Goal: Task Accomplishment & Management: Complete application form

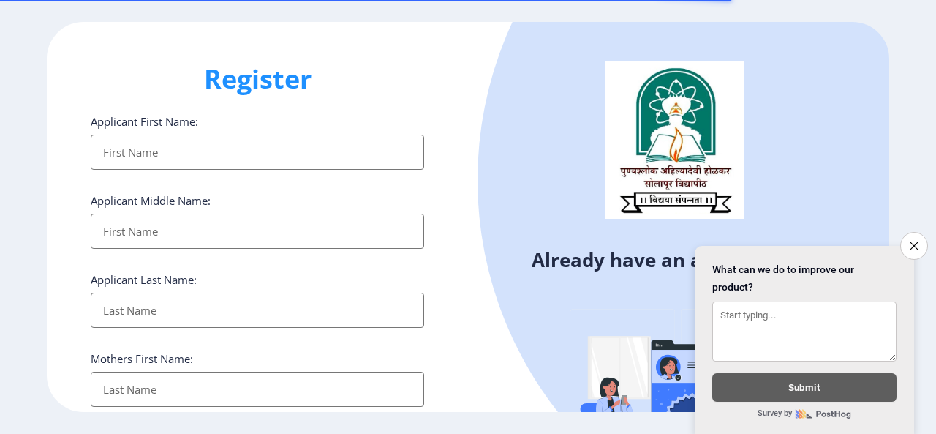
select select
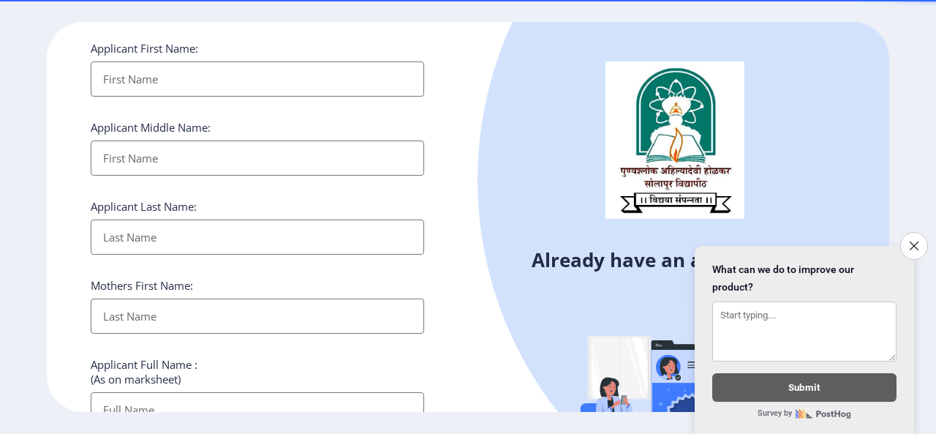
drag, startPoint x: 0, startPoint y: 0, endPoint x: 225, endPoint y: 79, distance: 238.1
click at [225, 79] on input "Applicant First Name:" at bounding box center [258, 78] width 334 height 35
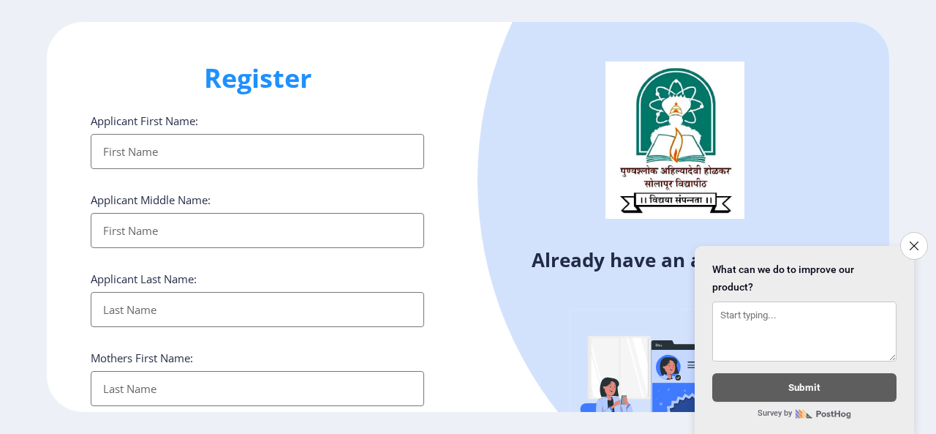
scroll to position [0, 0]
click at [407, 72] on h1 "Register" at bounding box center [258, 78] width 334 height 35
click at [333, 162] on input "Applicant First Name:" at bounding box center [258, 152] width 334 height 35
click at [373, 159] on input "Applicant First Name:" at bounding box center [258, 152] width 334 height 35
type input "ROHIT"
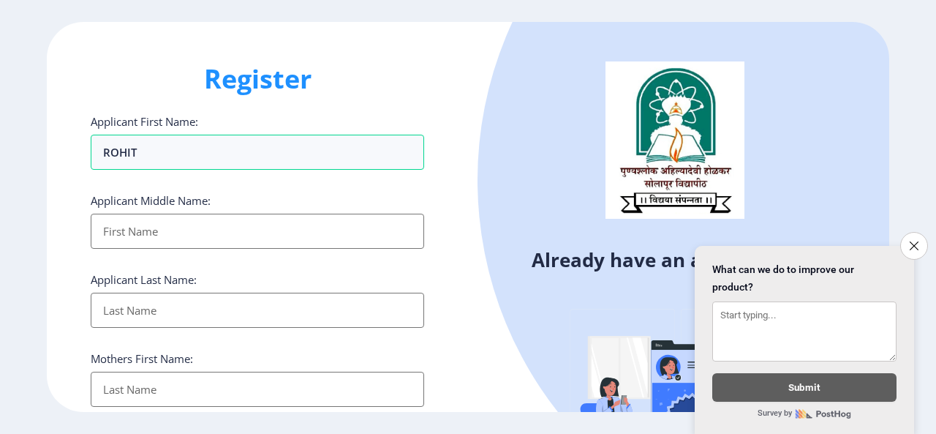
click at [338, 223] on input "Applicant First Name:" at bounding box center [258, 231] width 334 height 35
type input "[PERSON_NAME]"
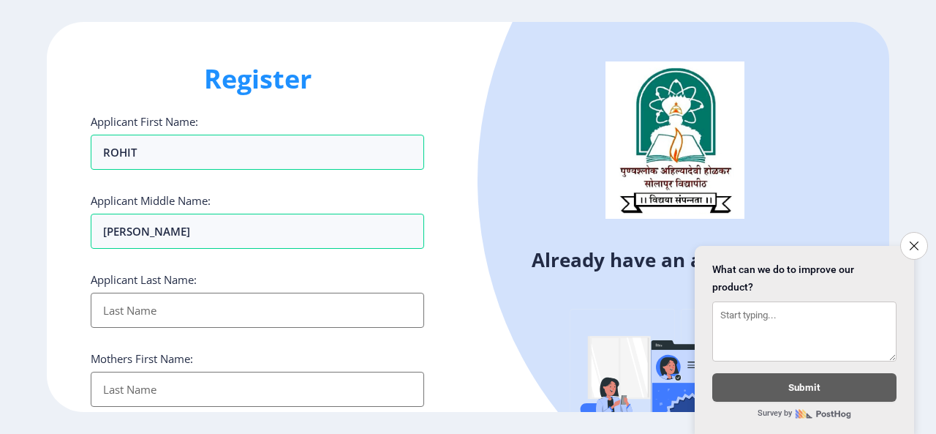
click at [337, 304] on input "Applicant First Name:" at bounding box center [258, 310] width 334 height 35
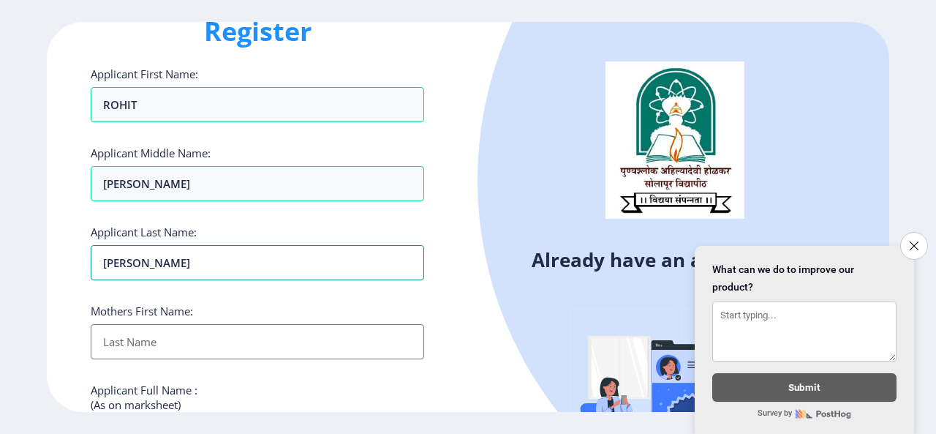
scroll to position [73, 0]
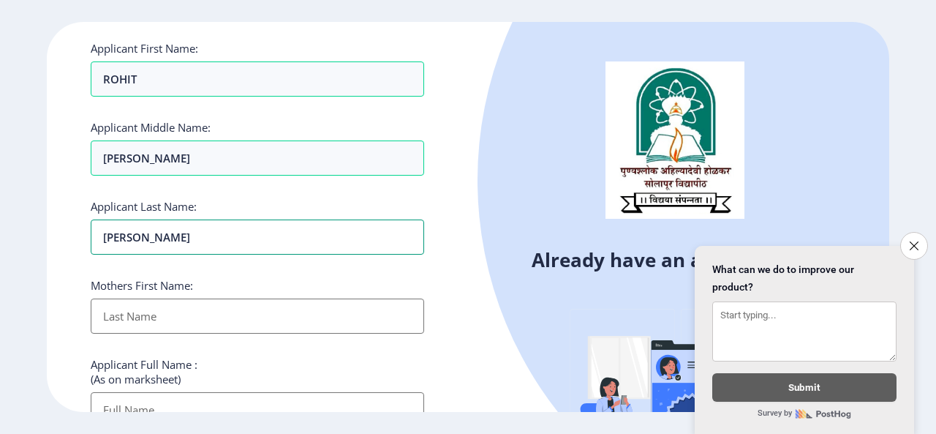
type input "[PERSON_NAME]"
click at [243, 310] on input "Applicant First Name:" at bounding box center [258, 315] width 334 height 35
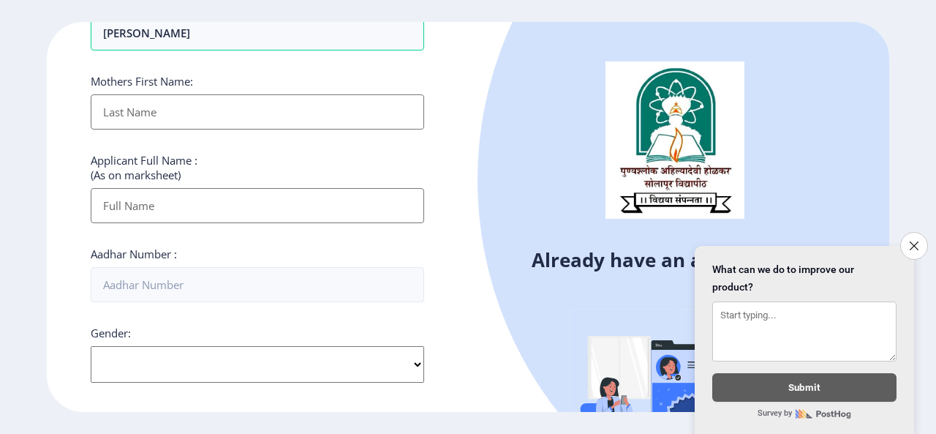
scroll to position [293, 0]
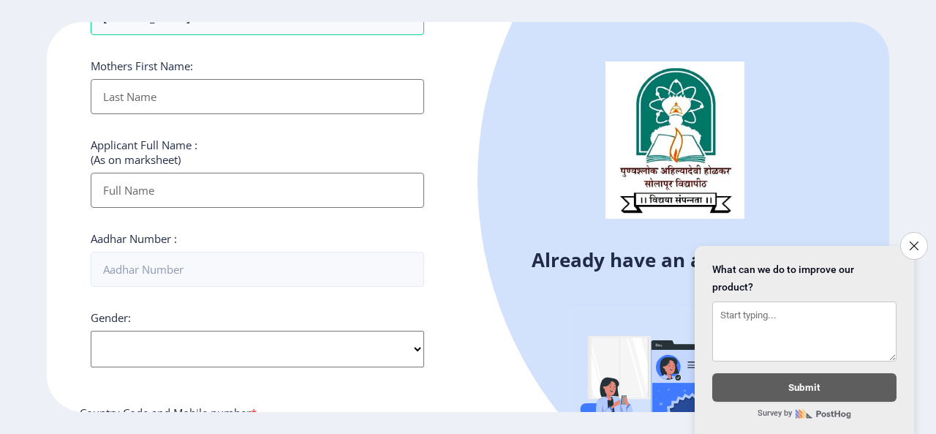
click at [306, 195] on input "Applicant First Name:" at bounding box center [258, 190] width 334 height 35
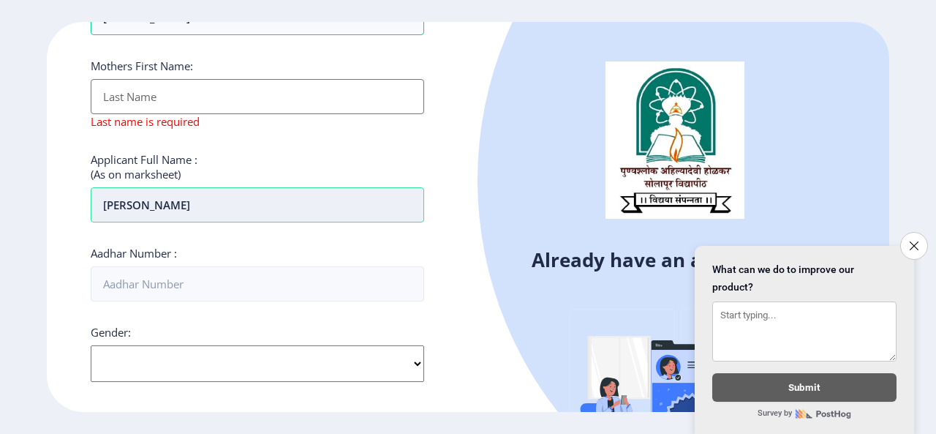
click at [119, 211] on input "[PERSON_NAME]" at bounding box center [258, 204] width 334 height 35
click at [189, 214] on input "[PERSON_NAME]" at bounding box center [258, 204] width 334 height 35
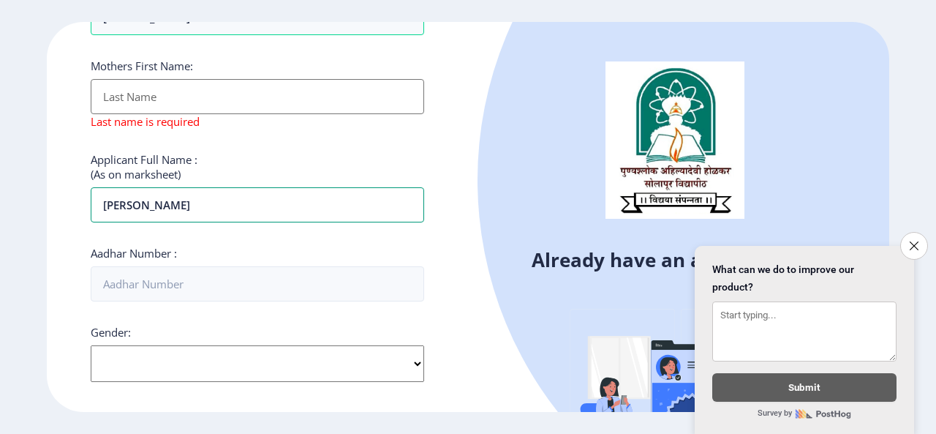
type input "[PERSON_NAME]"
click at [230, 109] on input "Applicant First Name:" at bounding box center [258, 96] width 334 height 35
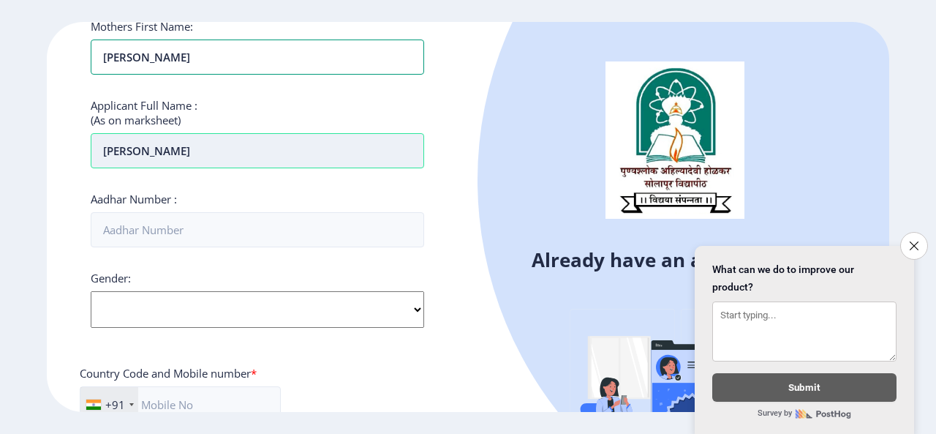
scroll to position [366, 0]
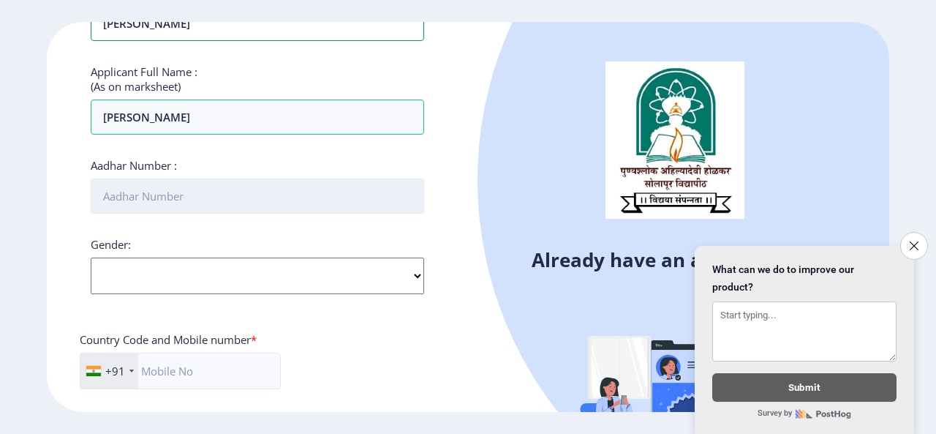
type input "[PERSON_NAME]"
click at [219, 198] on input "Aadhar Number :" at bounding box center [258, 195] width 334 height 35
type input "671228664204"
click at [393, 269] on select "Select Gender [DEMOGRAPHIC_DATA] [DEMOGRAPHIC_DATA] Other" at bounding box center [258, 276] width 334 height 37
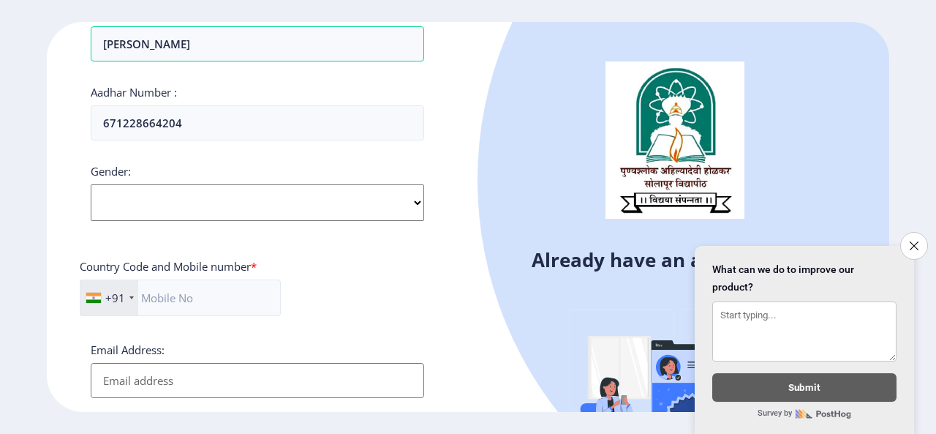
click at [394, 214] on select "Select Gender [DEMOGRAPHIC_DATA] [DEMOGRAPHIC_DATA] Other" at bounding box center [258, 202] width 334 height 37
select select "[DEMOGRAPHIC_DATA]"
click at [91, 184] on select "Select Gender [DEMOGRAPHIC_DATA] [DEMOGRAPHIC_DATA] Other" at bounding box center [258, 202] width 334 height 37
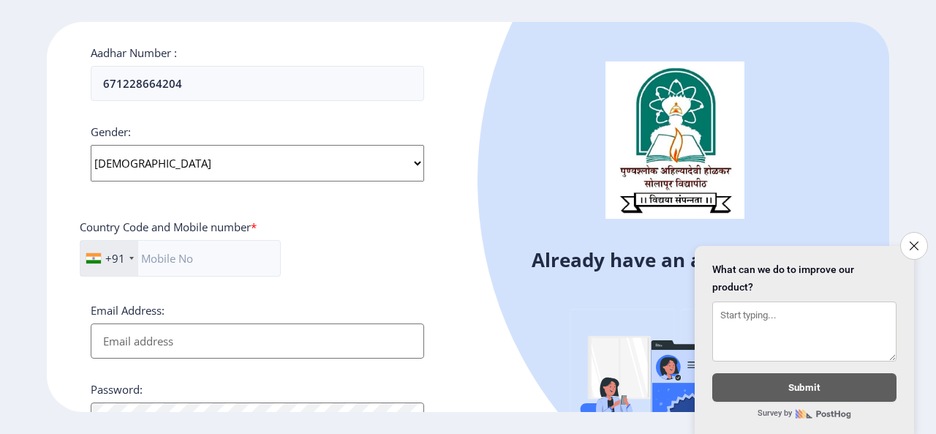
scroll to position [512, 0]
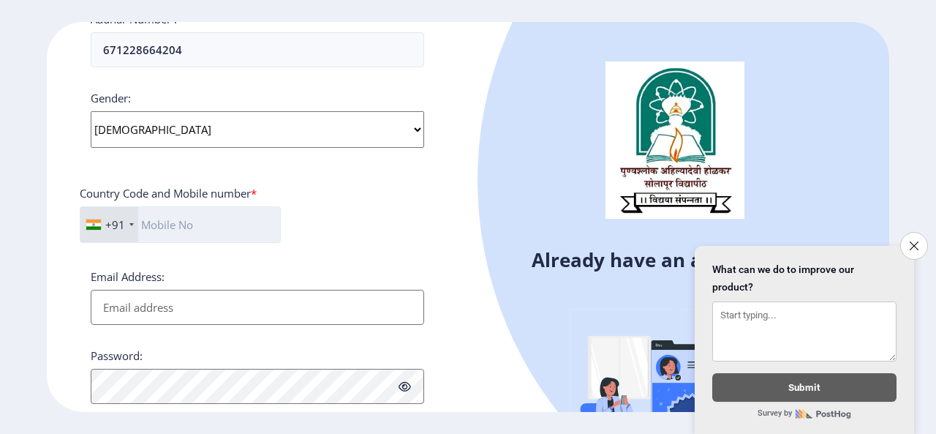
click at [267, 214] on input "text" at bounding box center [180, 224] width 201 height 37
type input "9049981451"
click at [263, 301] on input "Email Address:" at bounding box center [258, 307] width 334 height 35
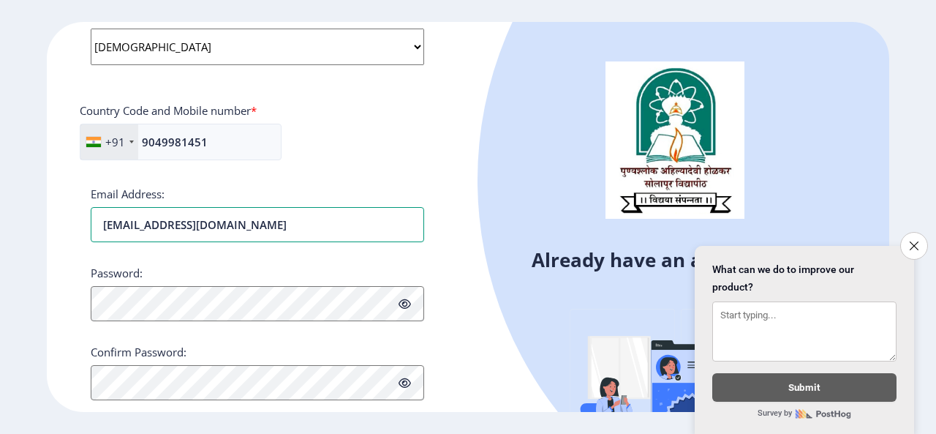
scroll to position [628, 0]
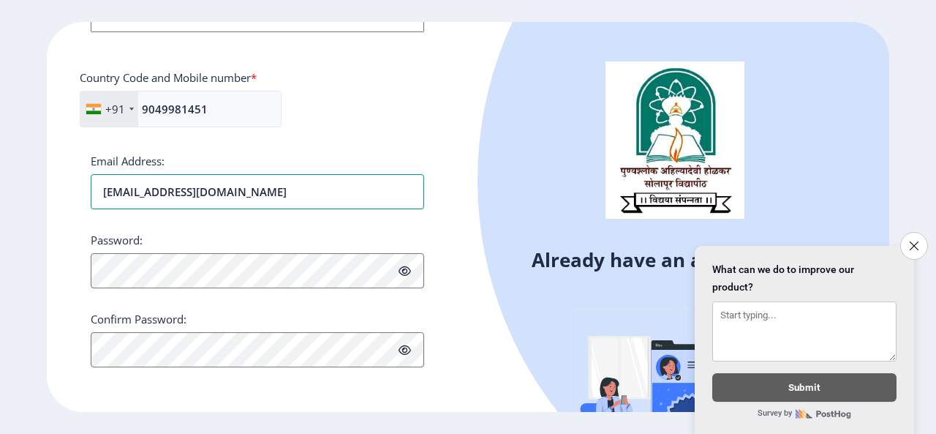
type input "[EMAIL_ADDRESS][DOMAIN_NAME]"
click at [406, 271] on icon at bounding box center [405, 271] width 12 height 11
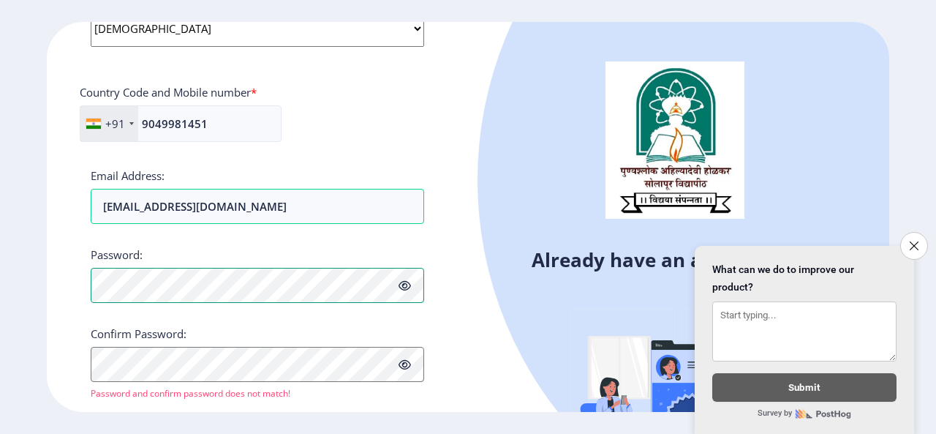
scroll to position [645, 0]
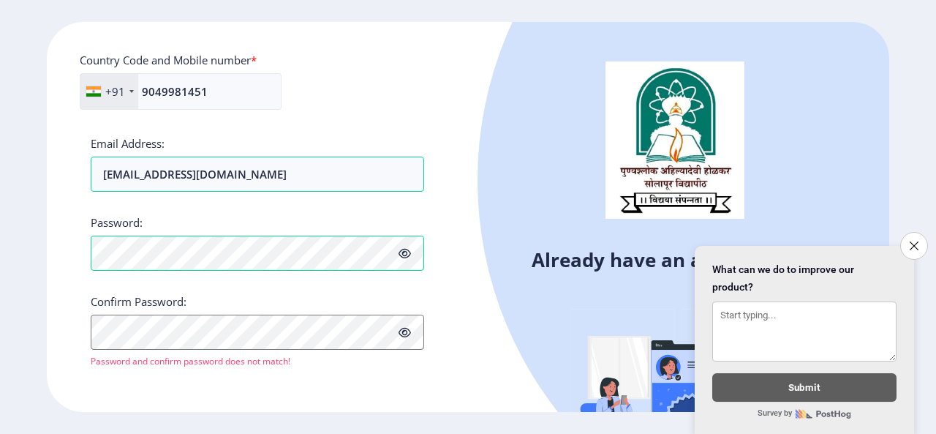
click at [407, 253] on icon at bounding box center [405, 253] width 12 height 11
click at [406, 253] on icon at bounding box center [405, 253] width 12 height 11
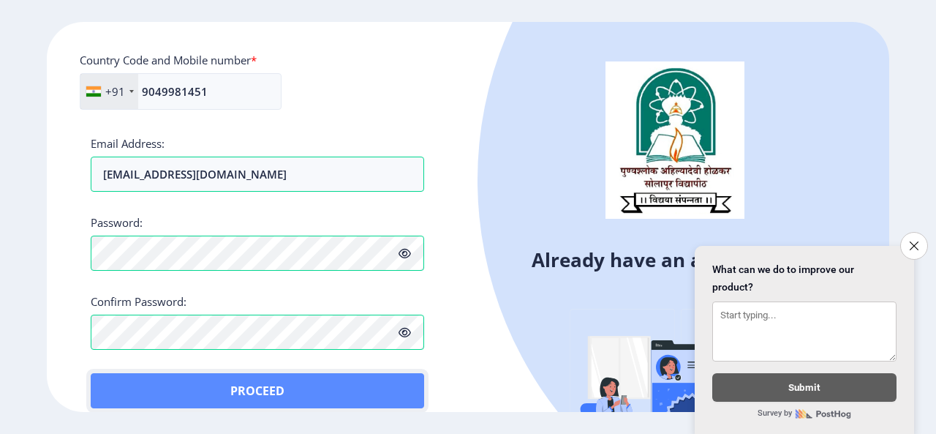
click at [121, 383] on button "Proceed" at bounding box center [258, 390] width 334 height 35
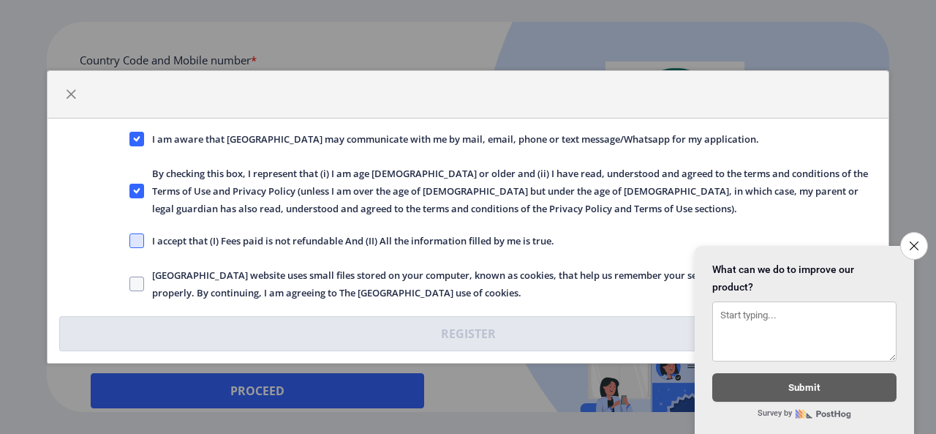
click at [139, 244] on span at bounding box center [136, 240] width 15 height 15
click at [130, 241] on input "I accept that (I) Fees paid is not refundable And (II) All the information fill…" at bounding box center [129, 241] width 1 height 1
checkbox input "true"
click at [136, 277] on span at bounding box center [136, 284] width 15 height 15
click at [130, 284] on input "[GEOGRAPHIC_DATA] website uses small files stored on your computer, known as co…" at bounding box center [129, 284] width 1 height 1
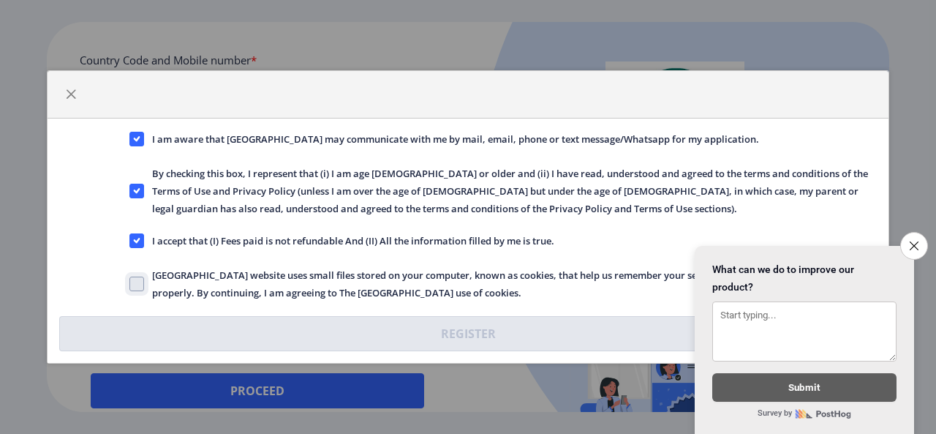
checkbox input "true"
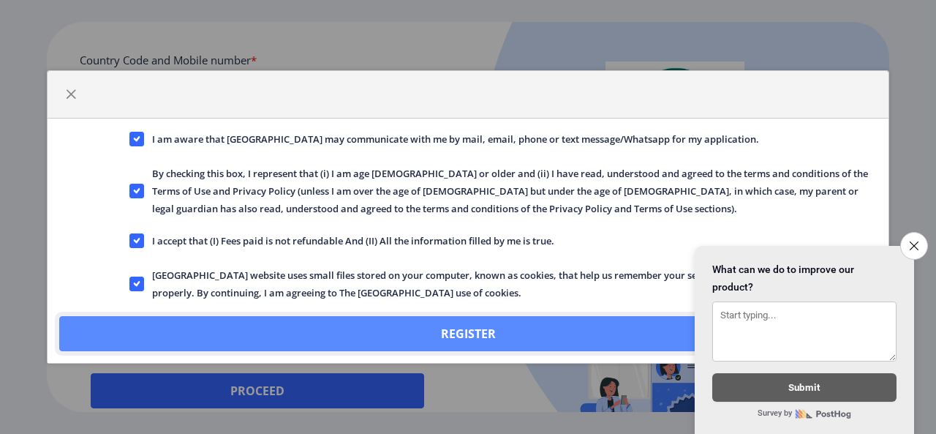
click at [268, 328] on button "Register" at bounding box center [468, 333] width 818 height 35
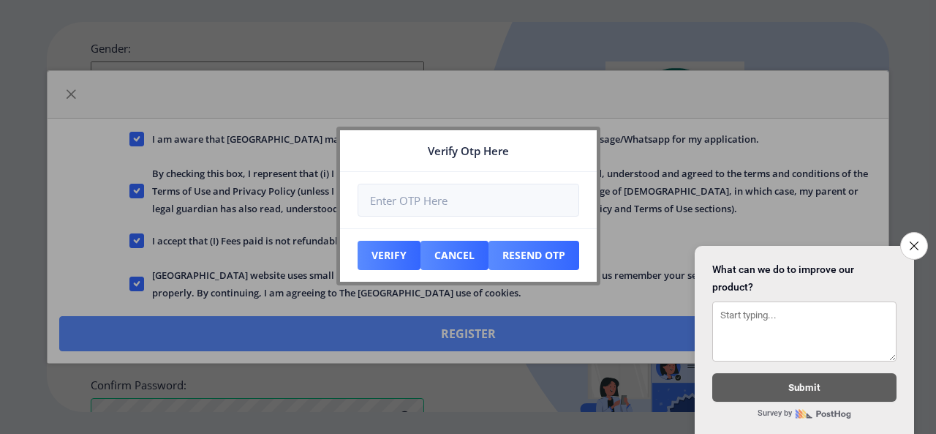
scroll to position [729, 0]
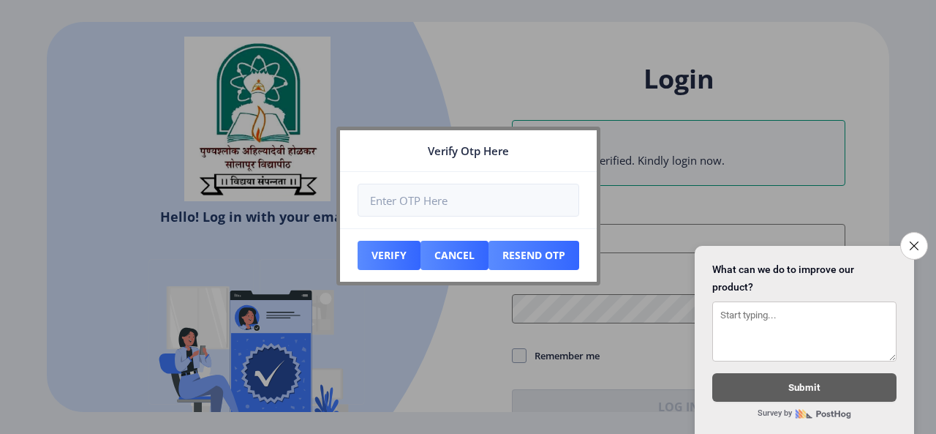
click at [873, 106] on div at bounding box center [468, 217] width 936 height 434
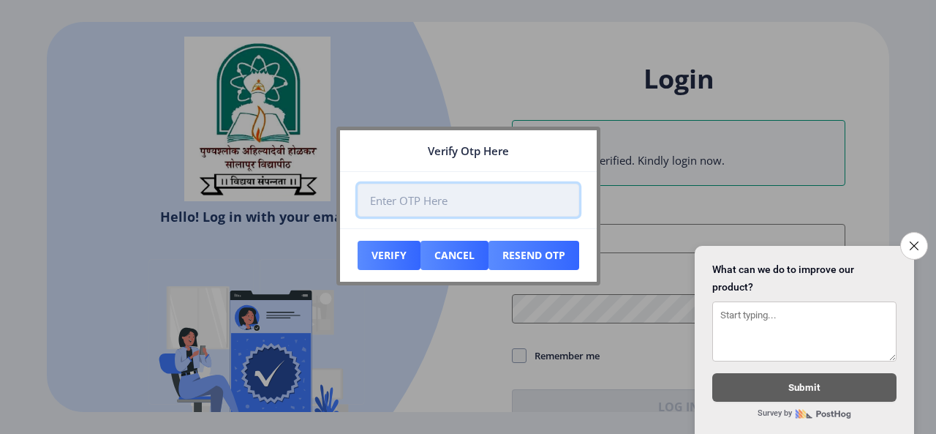
click at [465, 208] on input "number" at bounding box center [469, 200] width 222 height 33
click at [398, 203] on input "number" at bounding box center [469, 200] width 222 height 33
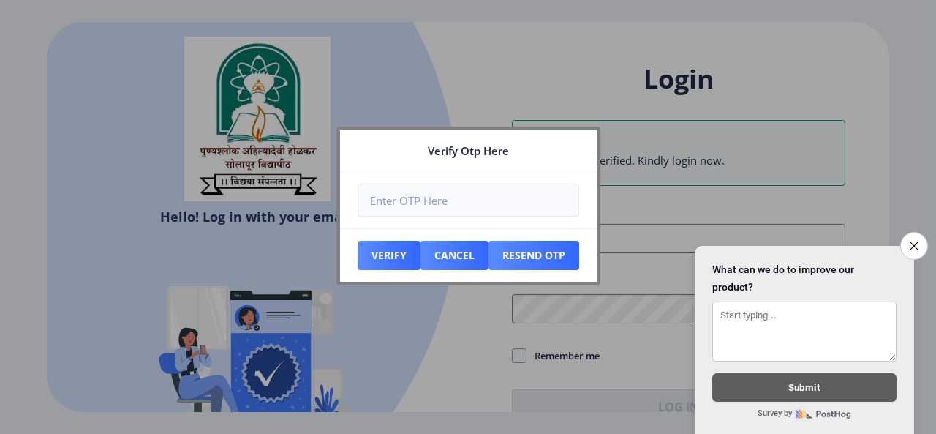
click at [644, 157] on div at bounding box center [468, 217] width 936 height 434
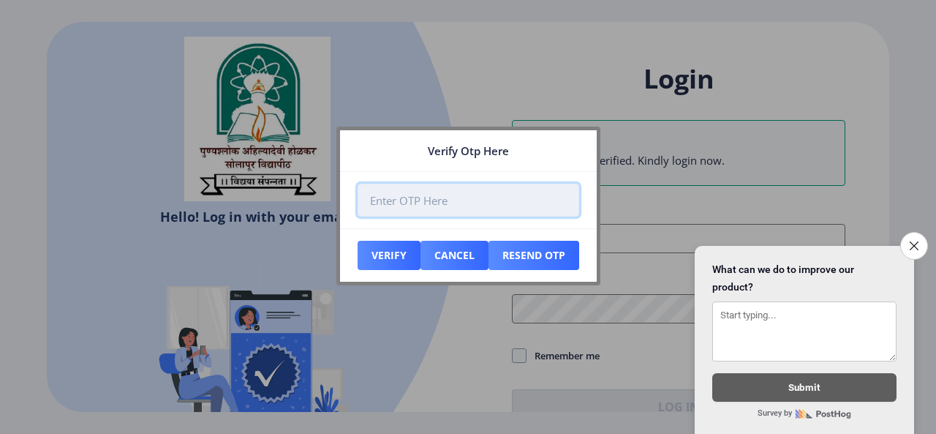
click at [457, 211] on input "number" at bounding box center [469, 200] width 222 height 33
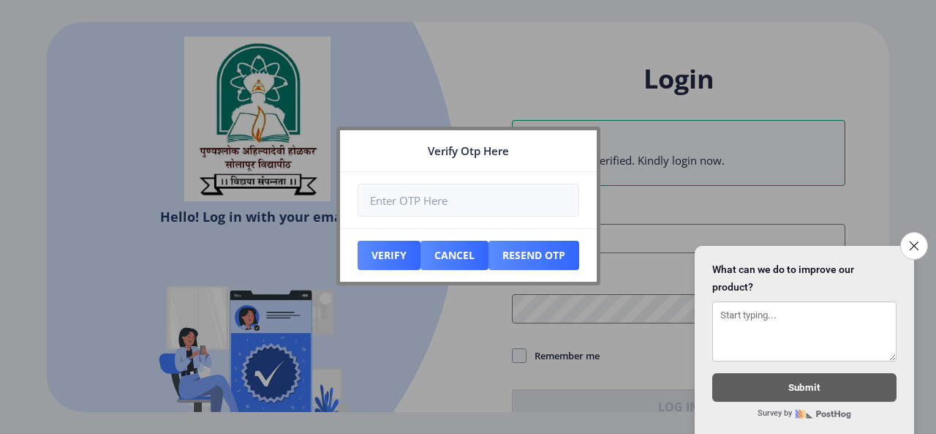
click at [622, 206] on div at bounding box center [468, 217] width 936 height 434
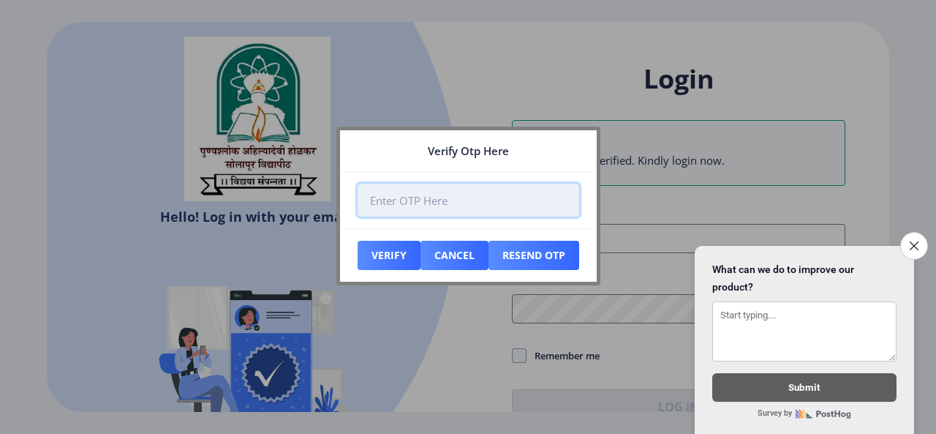
click at [400, 187] on input "number" at bounding box center [469, 200] width 222 height 33
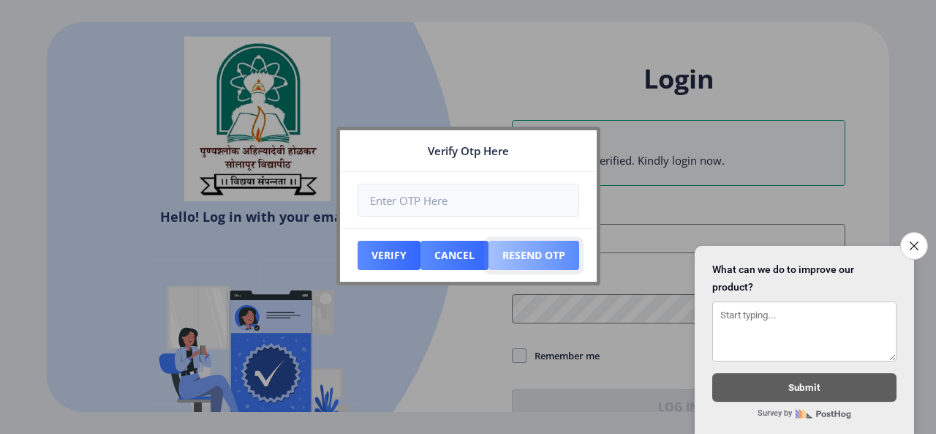
click at [563, 251] on button "Resend Otp" at bounding box center [534, 255] width 91 height 29
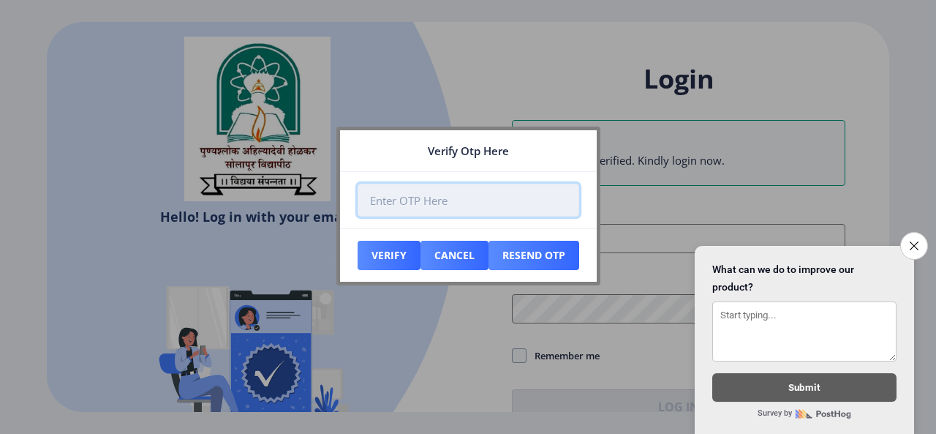
click at [475, 202] on input "number" at bounding box center [469, 200] width 222 height 33
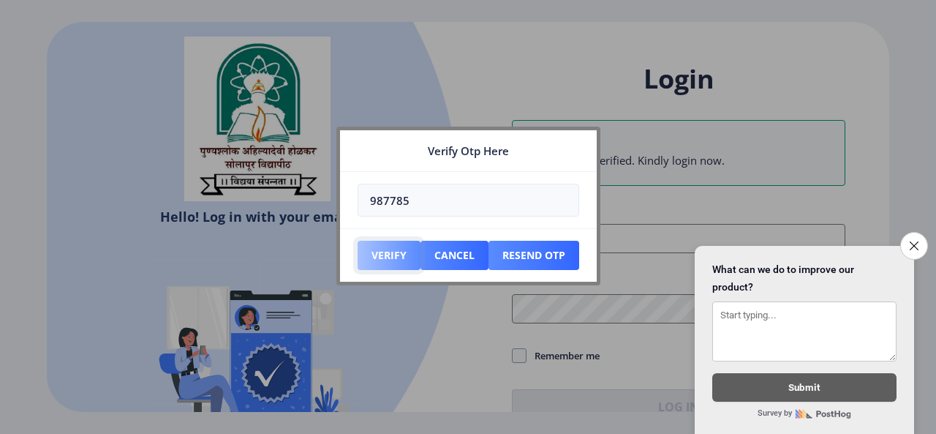
click at [390, 258] on button "Verify" at bounding box center [389, 255] width 63 height 29
click at [382, 256] on button "Verify" at bounding box center [389, 255] width 63 height 29
click at [388, 255] on button "Verify" at bounding box center [389, 255] width 63 height 29
click at [386, 256] on button "Verify" at bounding box center [389, 255] width 63 height 29
click at [914, 241] on icon "Close survey" at bounding box center [914, 245] width 9 height 9
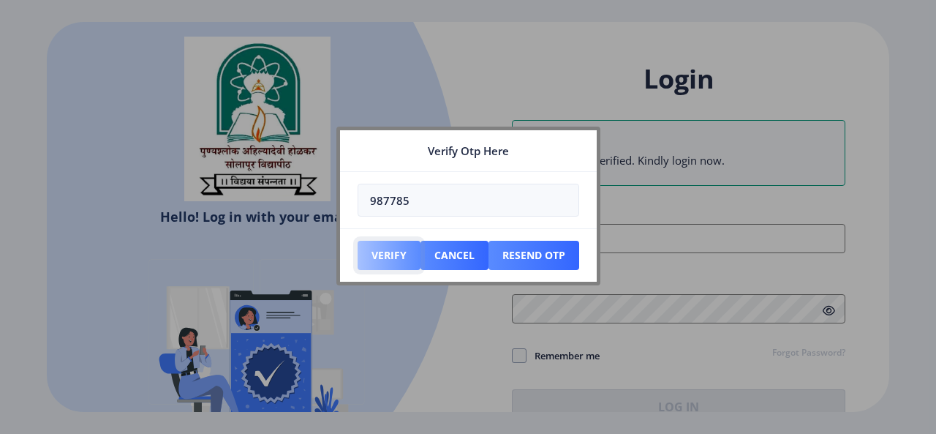
click at [394, 258] on button "Verify" at bounding box center [389, 255] width 63 height 29
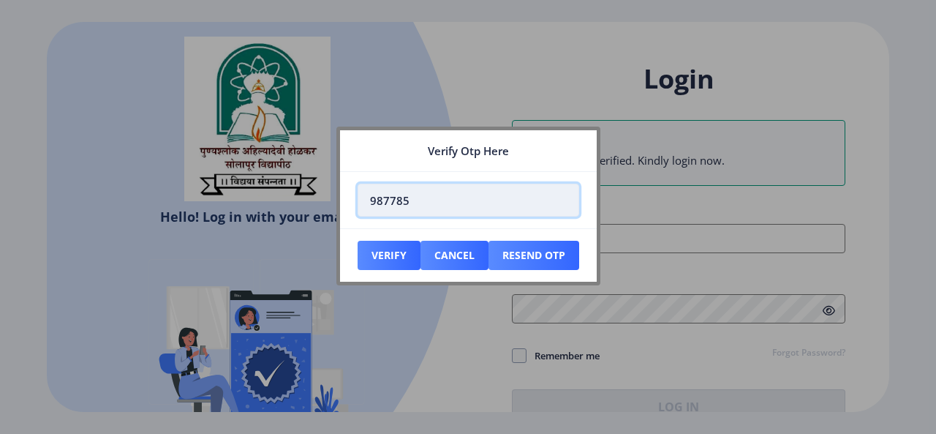
click at [439, 204] on input "987785" at bounding box center [469, 200] width 222 height 33
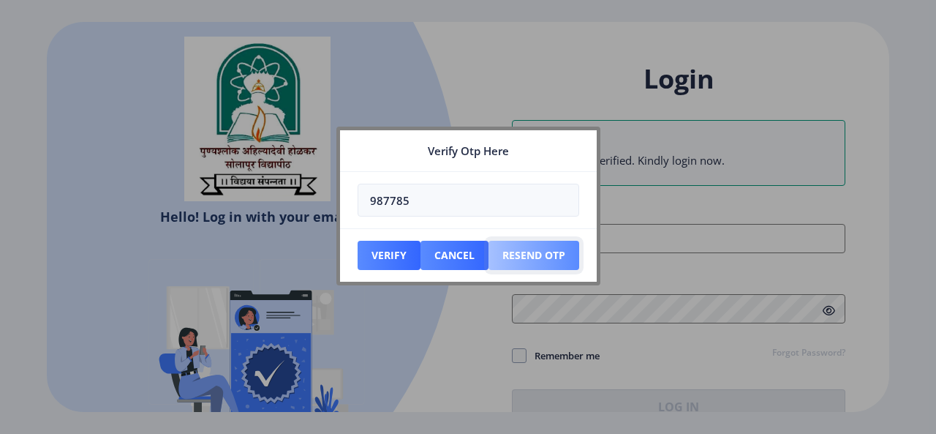
click at [525, 252] on button "Resend Otp" at bounding box center [534, 255] width 91 height 29
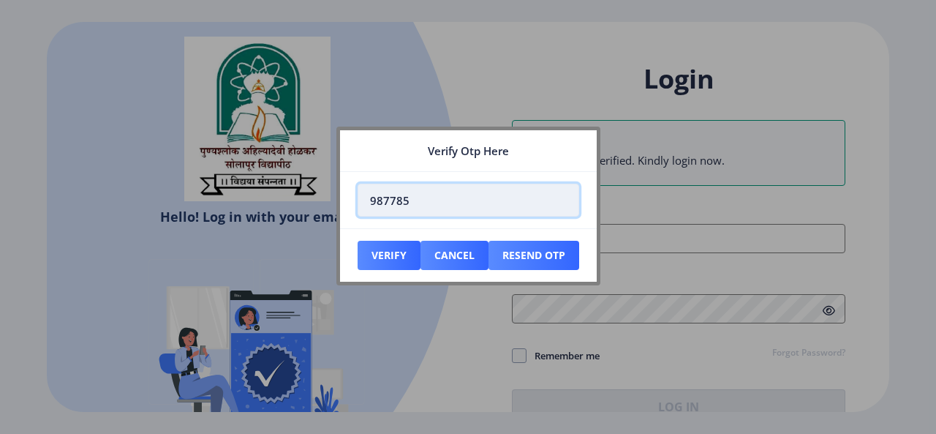
click at [435, 201] on input "987785" at bounding box center [469, 200] width 222 height 33
type input "9"
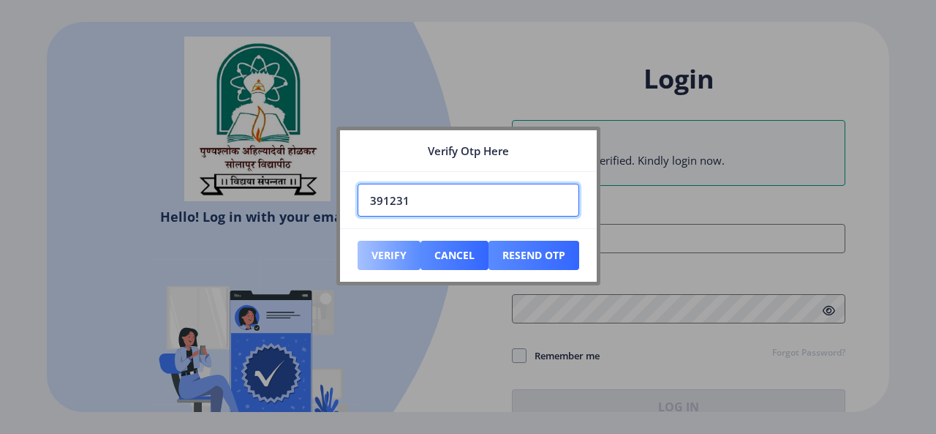
type input "391231"
click at [377, 258] on button "Verify" at bounding box center [389, 255] width 63 height 29
click at [389, 254] on button "Verify" at bounding box center [389, 255] width 63 height 29
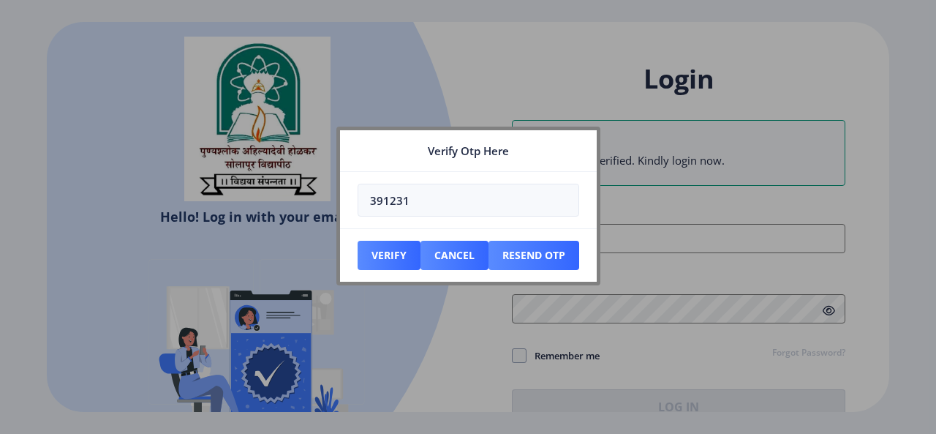
click at [667, 89] on div at bounding box center [468, 217] width 936 height 434
